Goal: Task Accomplishment & Management: Manage account settings

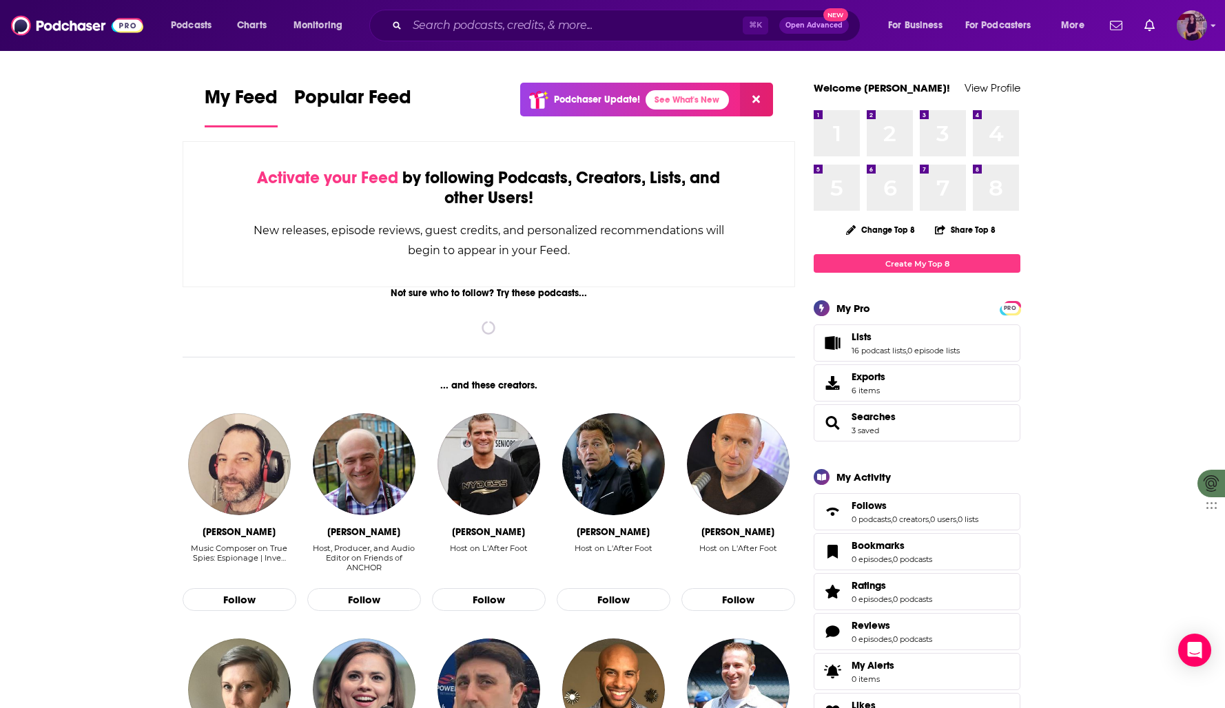
click at [1192, 21] on img "Logged in as cassey" at bounding box center [1191, 25] width 30 height 30
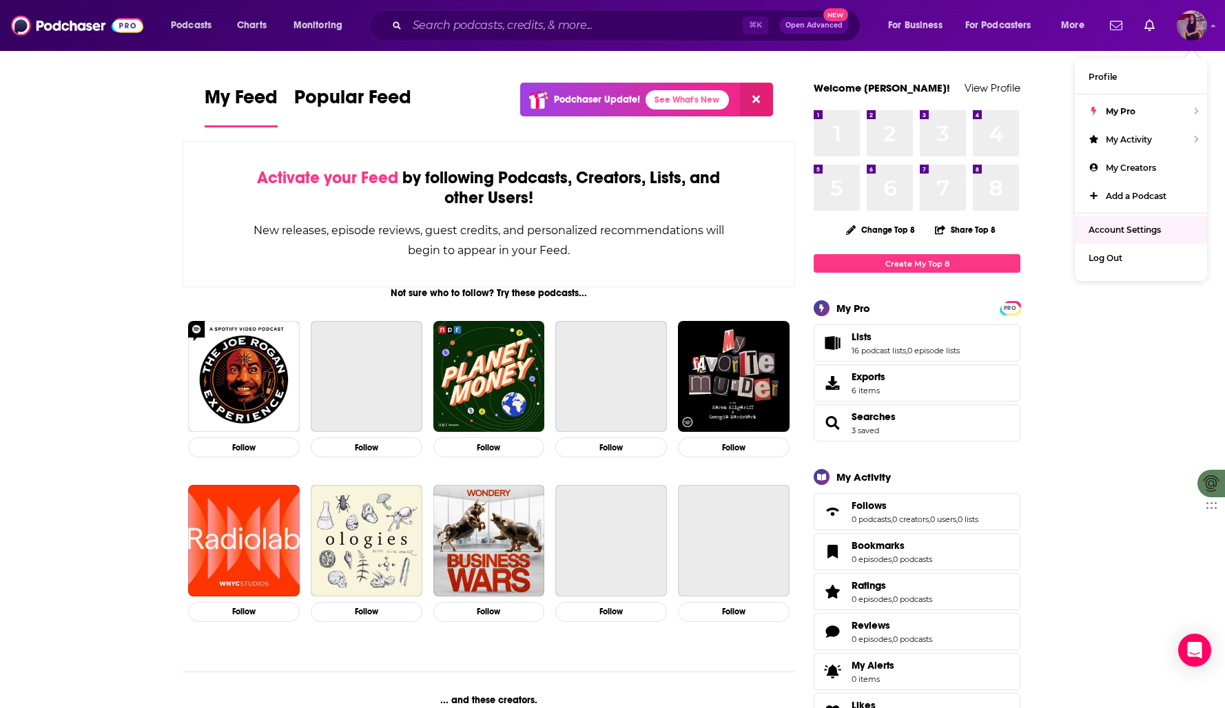
click at [1116, 229] on span "Account Settings" at bounding box center [1124, 230] width 72 height 10
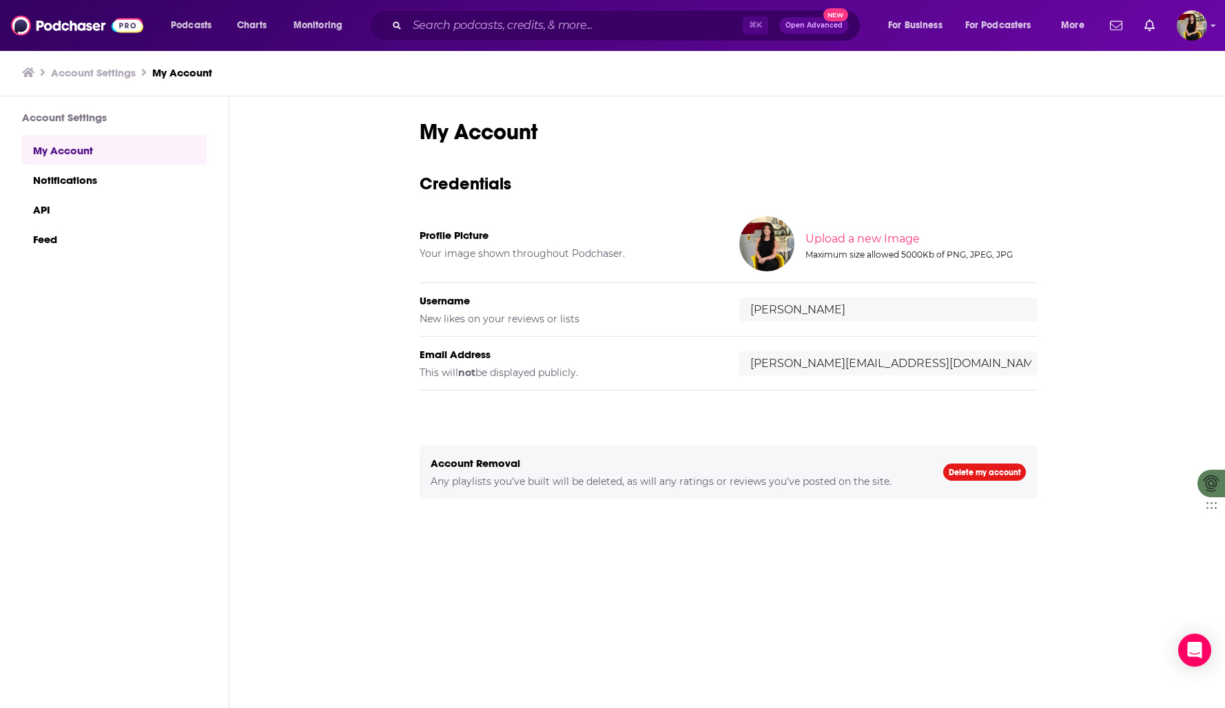
click at [45, 147] on link "My Account" at bounding box center [114, 150] width 185 height 30
click at [796, 372] on input "[PERSON_NAME][EMAIL_ADDRESS][DOMAIN_NAME]" at bounding box center [888, 363] width 298 height 24
click at [797, 365] on input "[PERSON_NAME][EMAIL_ADDRESS][DOMAIN_NAME]" at bounding box center [888, 363] width 298 height 24
click at [785, 304] on input "[PERSON_NAME]" at bounding box center [888, 310] width 298 height 24
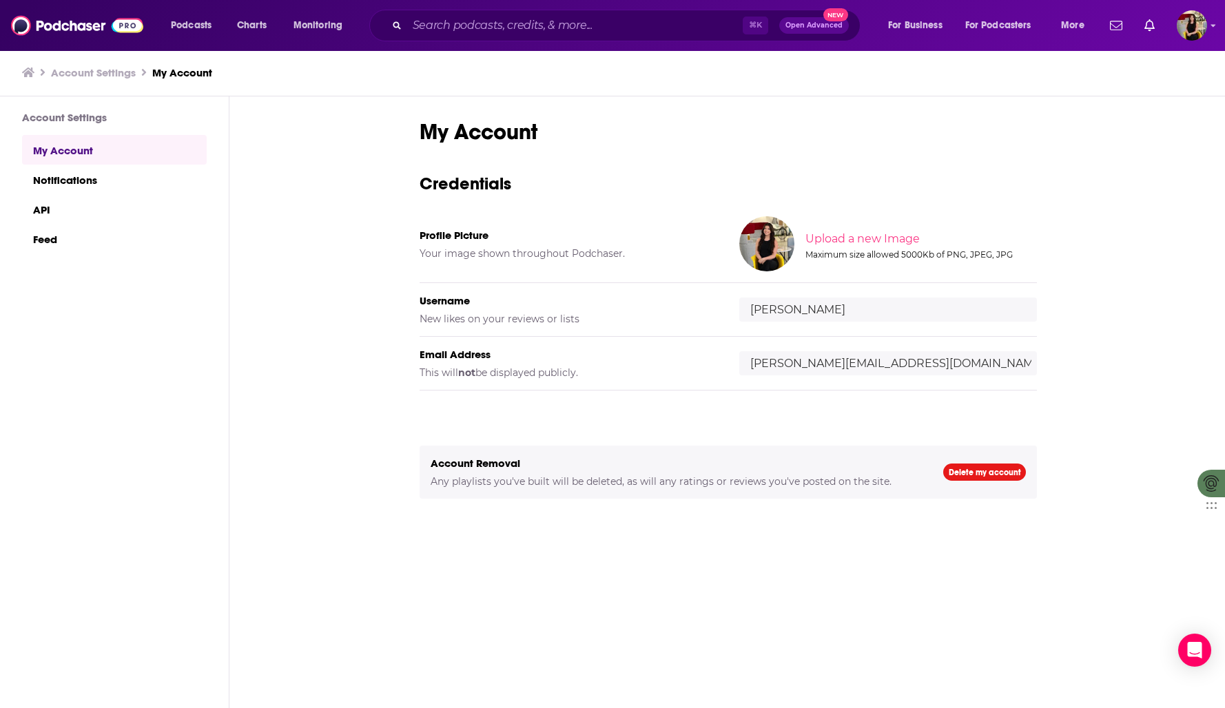
click at [785, 304] on input "[PERSON_NAME]" at bounding box center [888, 310] width 298 height 24
click at [808, 365] on input "[PERSON_NAME][EMAIL_ADDRESS][DOMAIN_NAME]" at bounding box center [888, 363] width 298 height 24
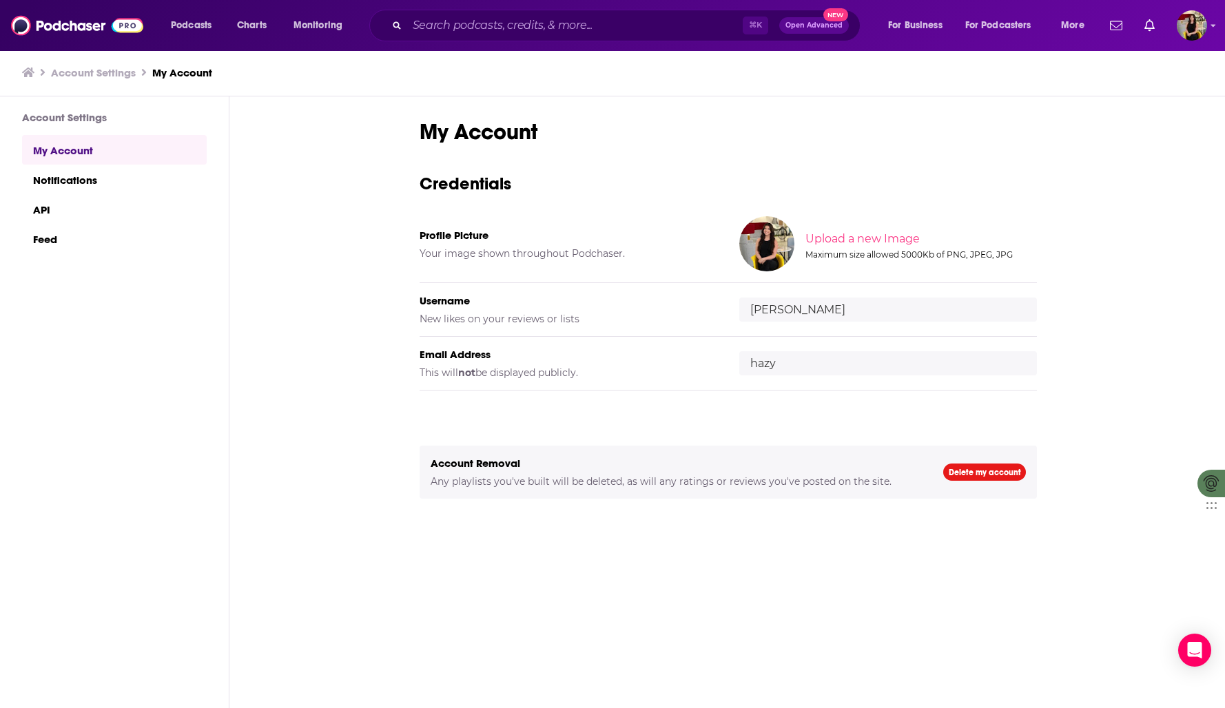
type input "[EMAIL_ADDRESS][DOMAIN_NAME]"
click at [807, 315] on input "[PERSON_NAME]" at bounding box center [888, 310] width 298 height 24
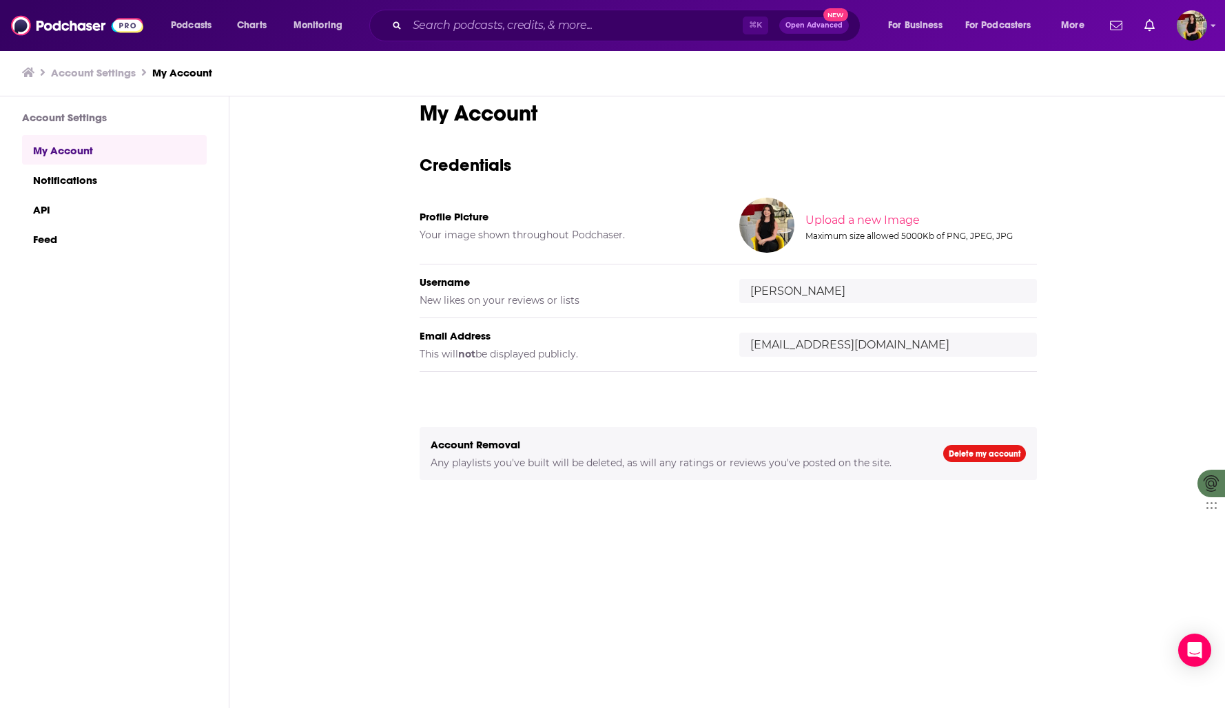
scroll to position [44, 0]
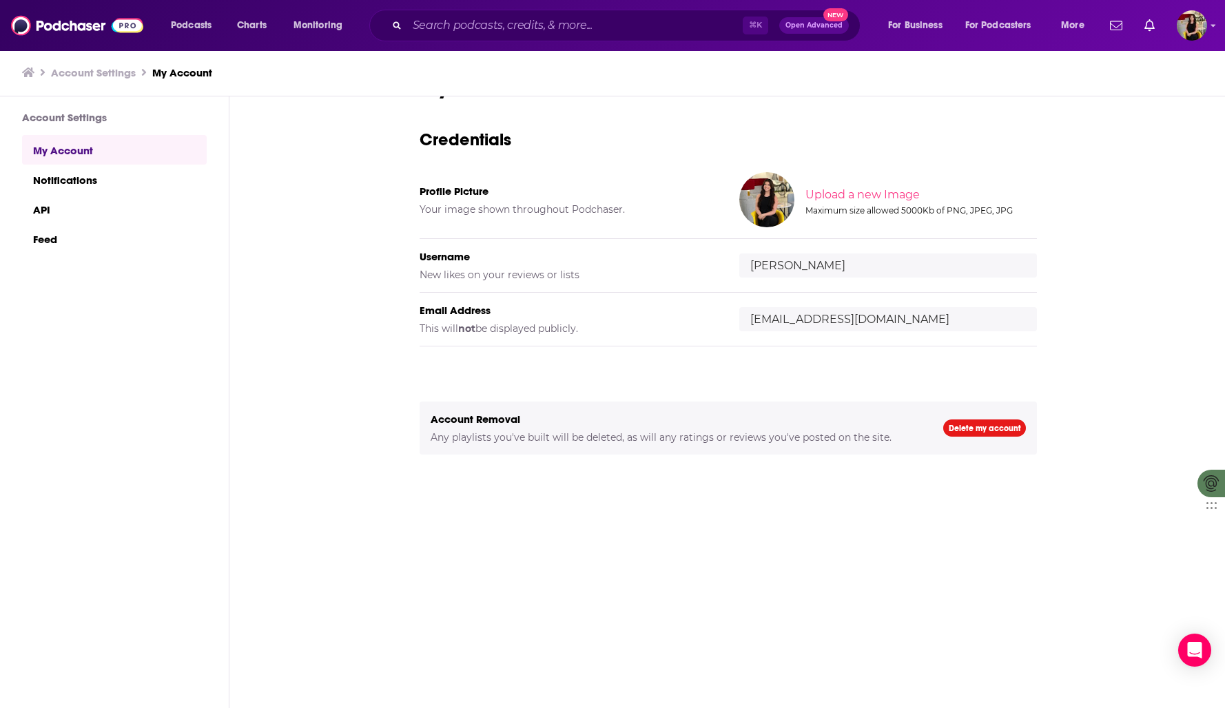
click at [787, 264] on input "[PERSON_NAME]" at bounding box center [888, 265] width 298 height 24
type input "Hazy"
click at [802, 449] on div "Account Removal Any playlists you've built will be deleted, as will any ratings…" at bounding box center [727, 428] width 617 height 53
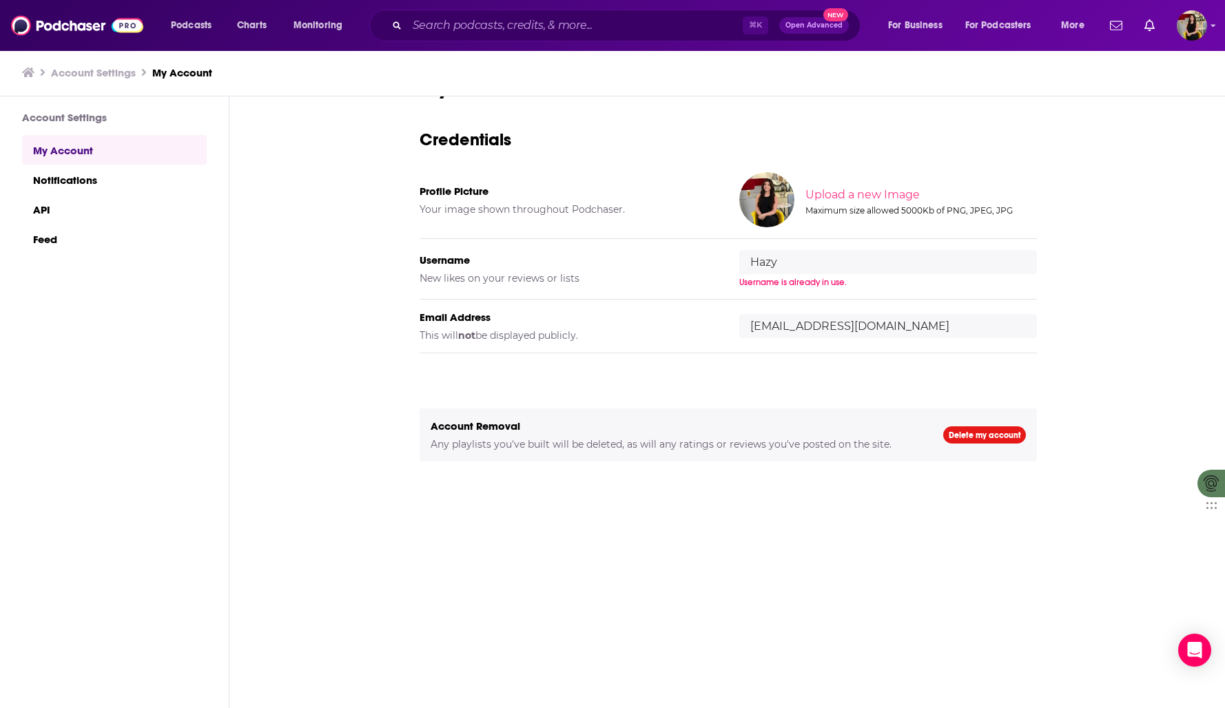
click at [771, 257] on input "Hazy" at bounding box center [888, 262] width 298 height 24
click at [666, 336] on h5 "This will not be displayed publicly." at bounding box center [568, 335] width 298 height 12
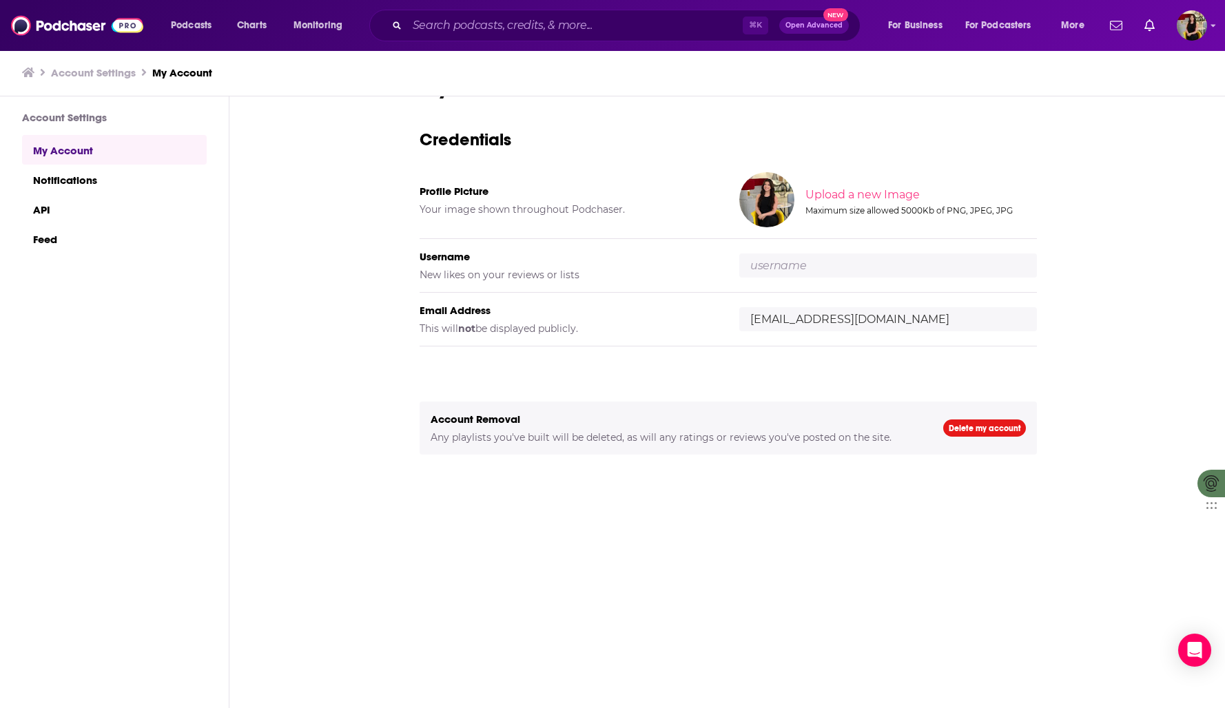
click at [746, 583] on div "My Account Credentials Profile Picture Your image shown throughout Podchaser. U…" at bounding box center [727, 380] width 617 height 613
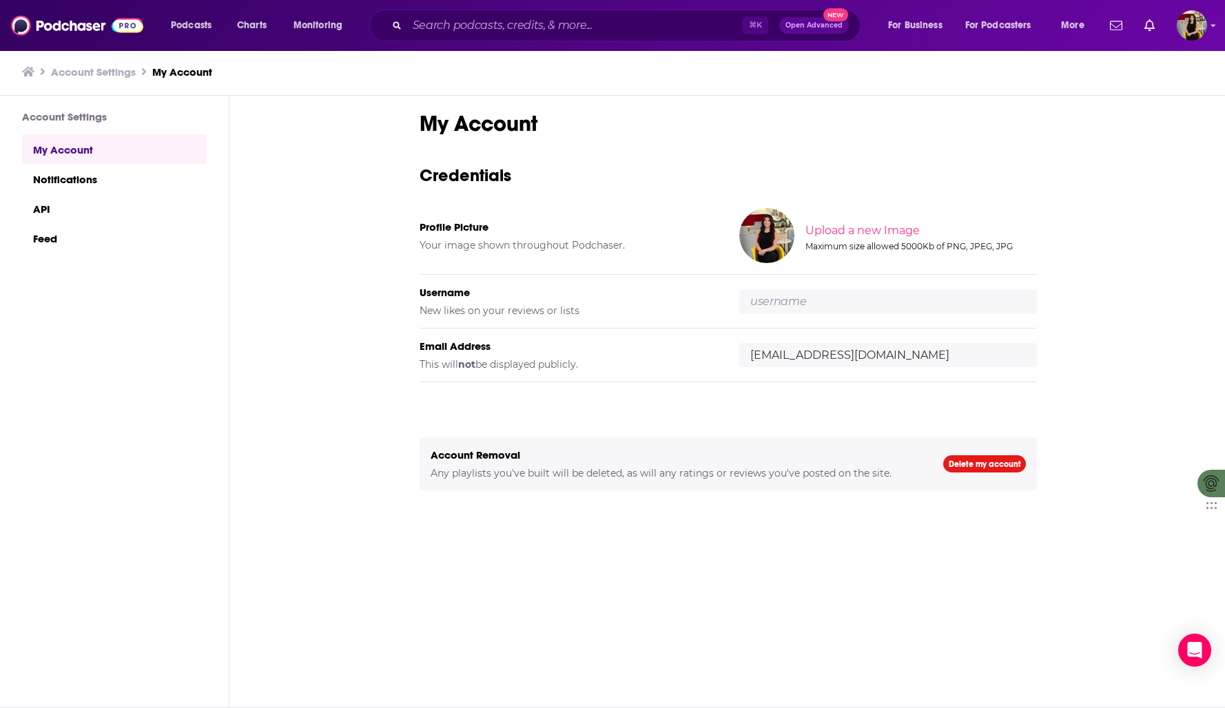
scroll to position [0, 0]
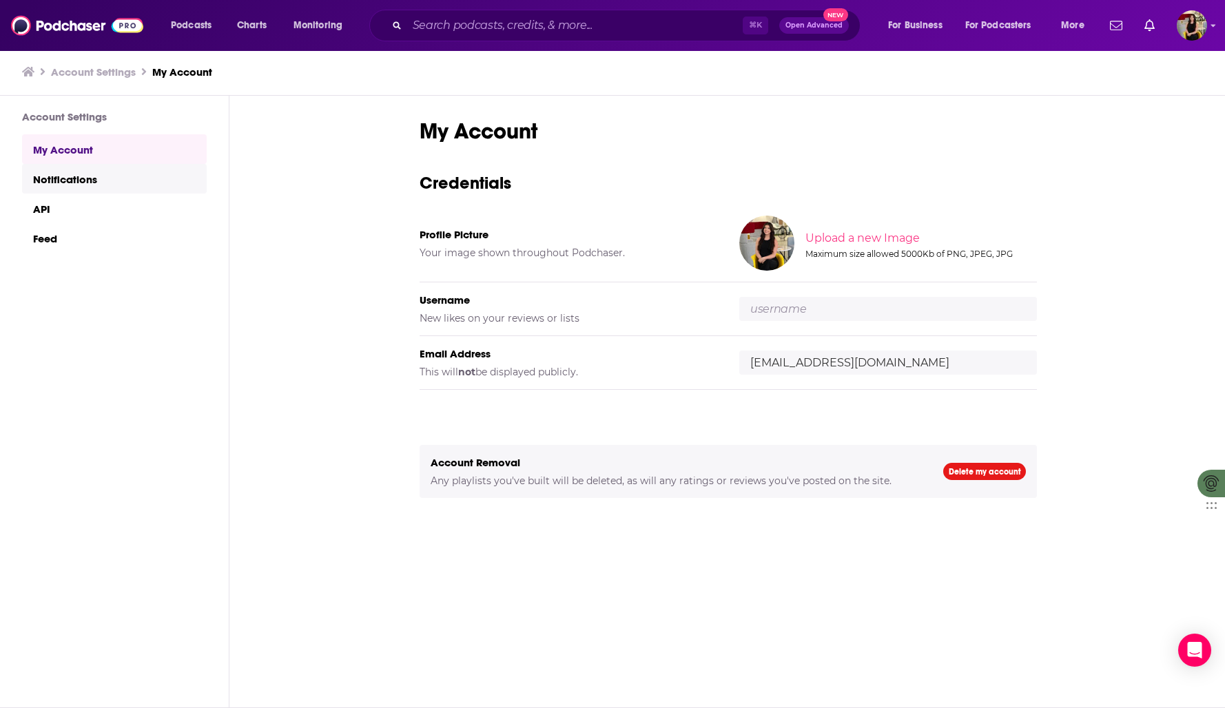
click at [98, 181] on link "Notifications" at bounding box center [114, 179] width 185 height 30
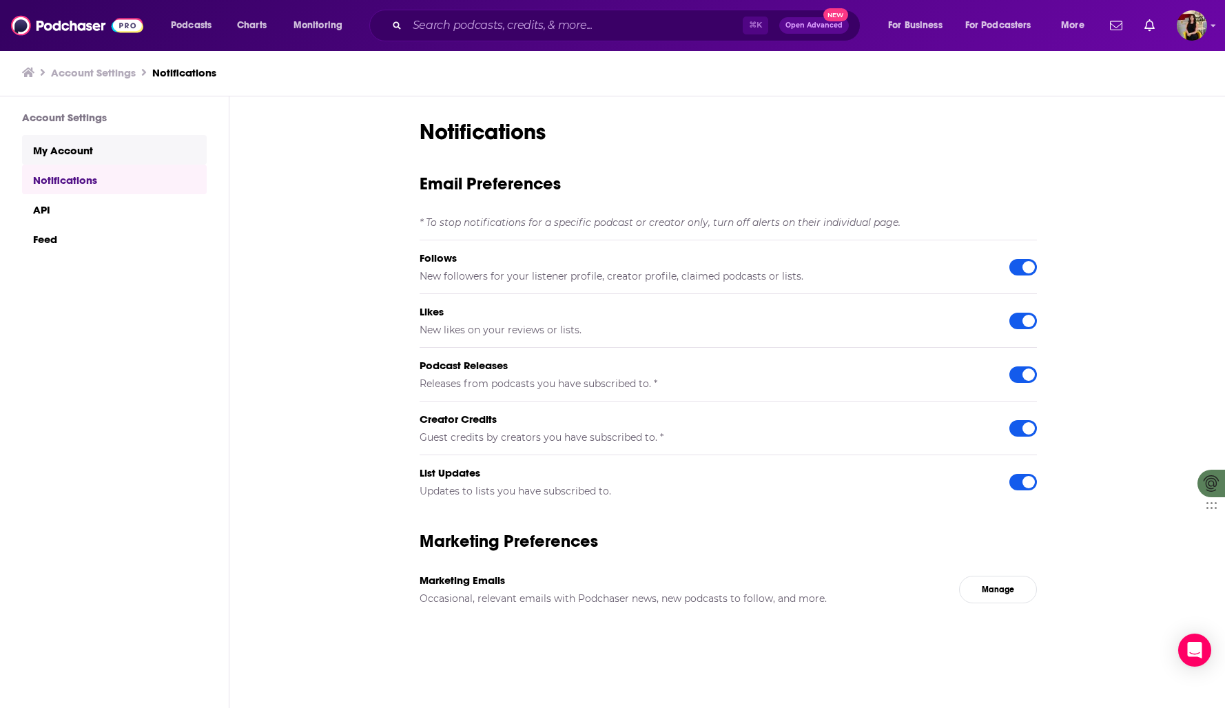
click at [99, 145] on link "My Account" at bounding box center [114, 150] width 185 height 30
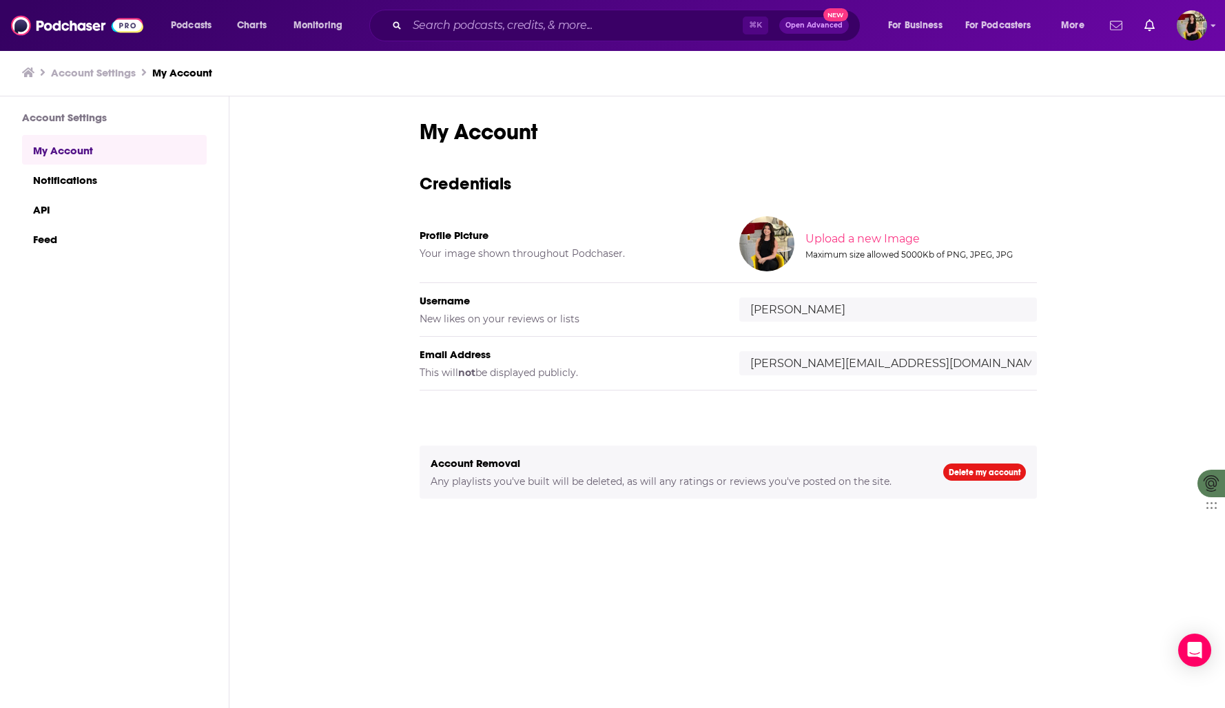
click at [1117, 26] on icon "Show notifications dropdown" at bounding box center [1116, 25] width 12 height 9
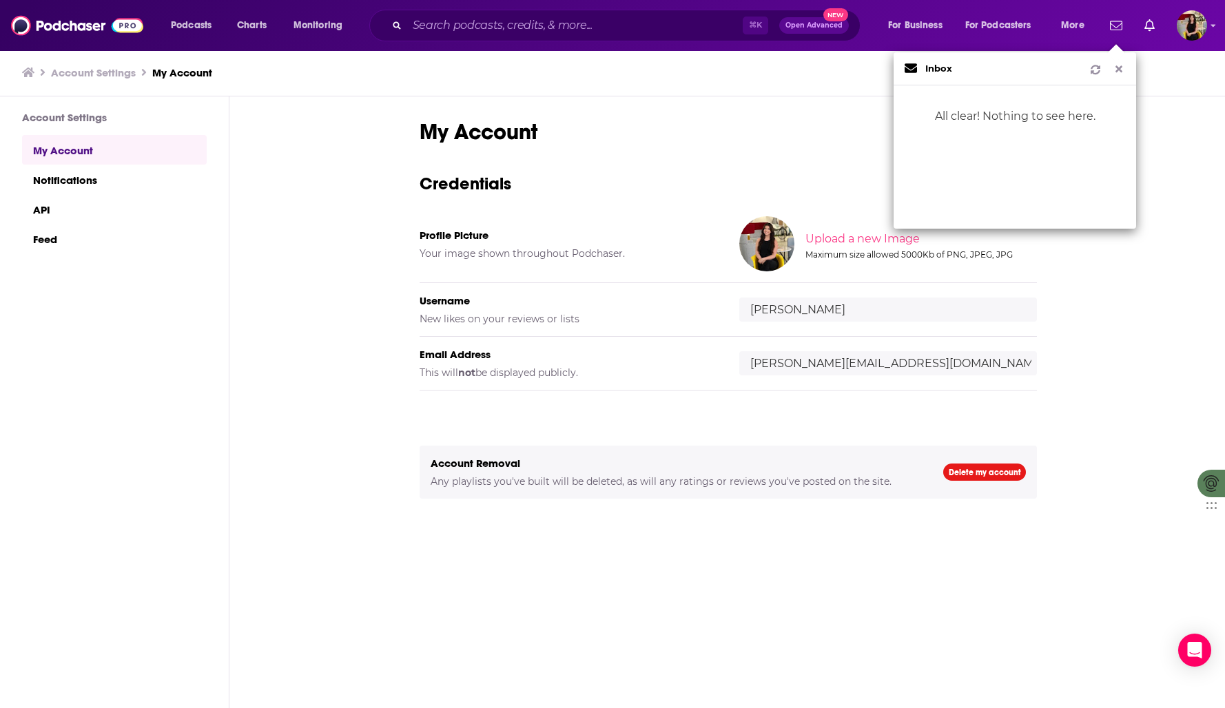
click at [1118, 65] on icon "Show notifications dropdown" at bounding box center [1118, 69] width 12 height 10
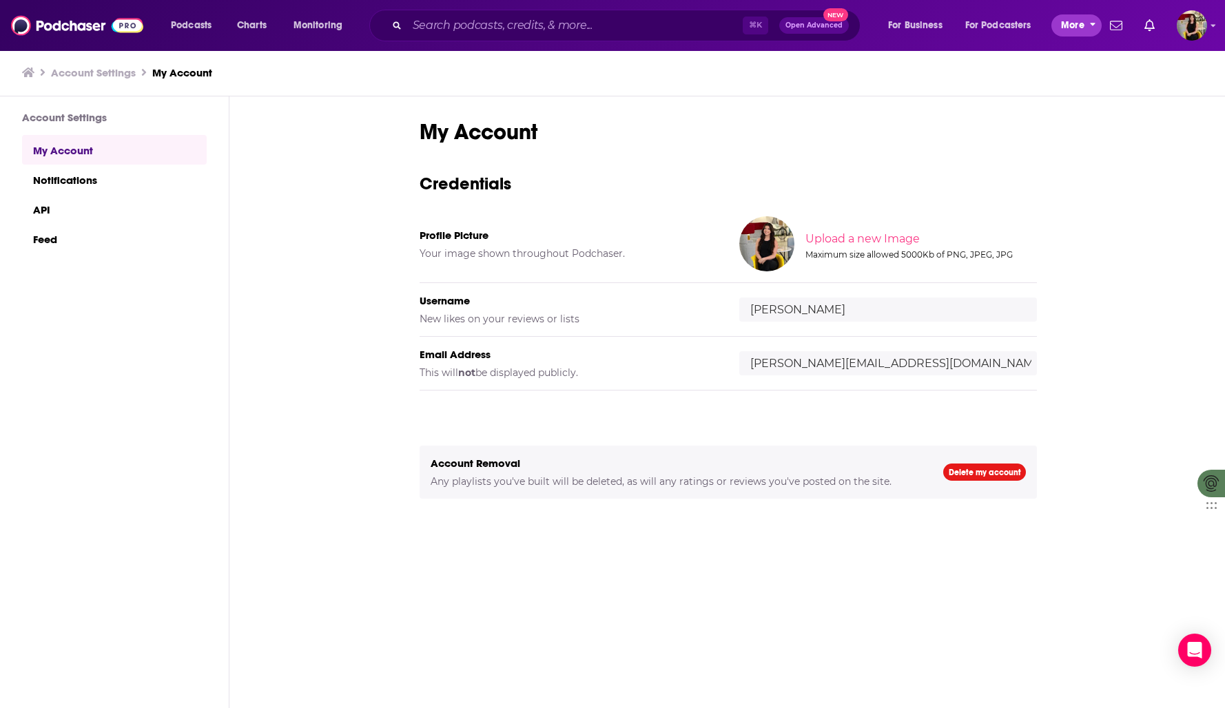
click at [1054, 25] on button "More" at bounding box center [1076, 25] width 50 height 22
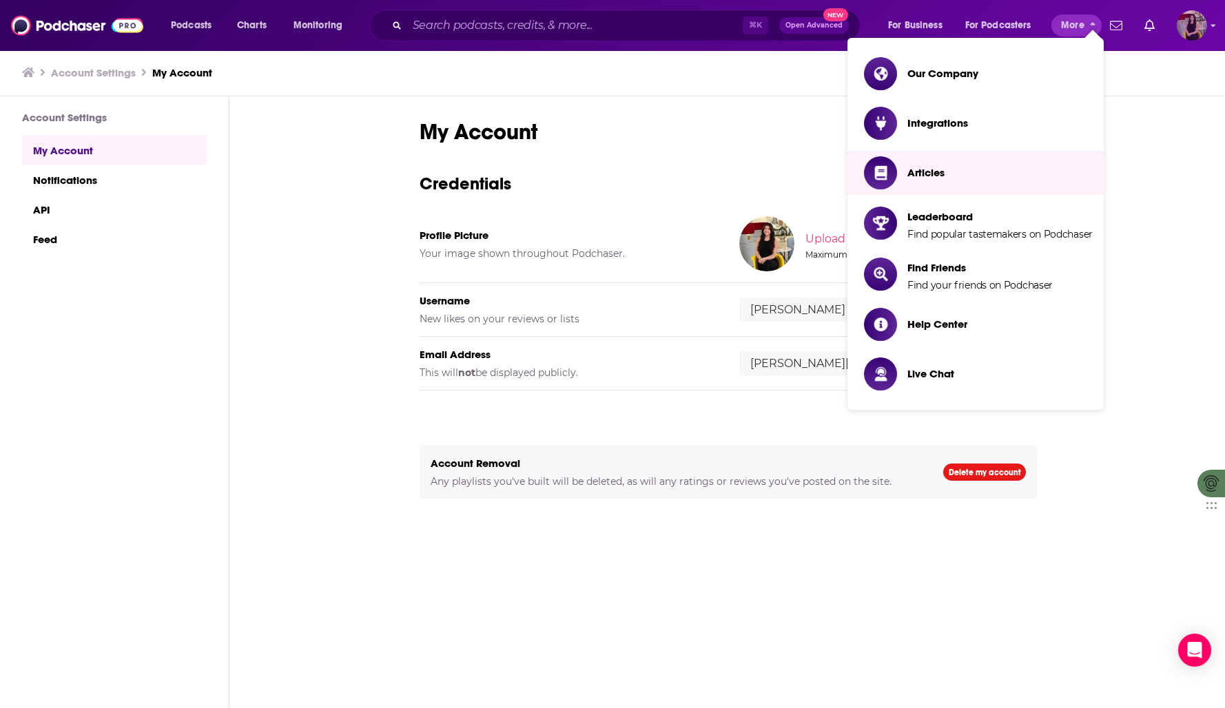
click at [1186, 15] on img "Logged in as cassey" at bounding box center [1191, 25] width 30 height 30
